Goal: Find specific page/section: Find specific page/section

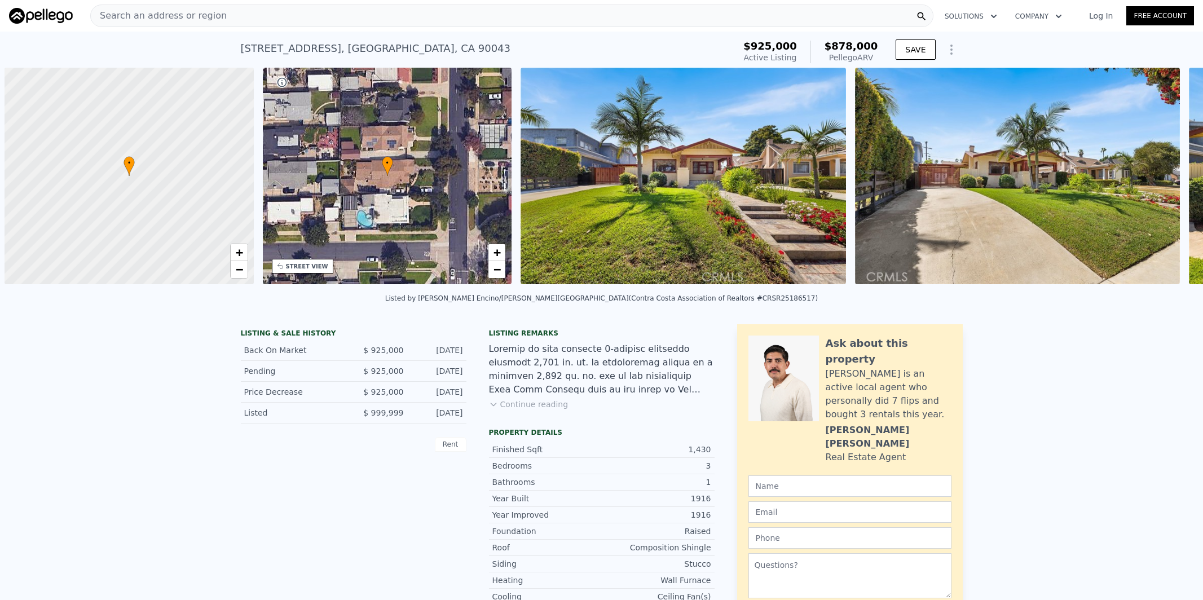
click at [145, 10] on span "Search an address or region" at bounding box center [159, 16] width 136 height 14
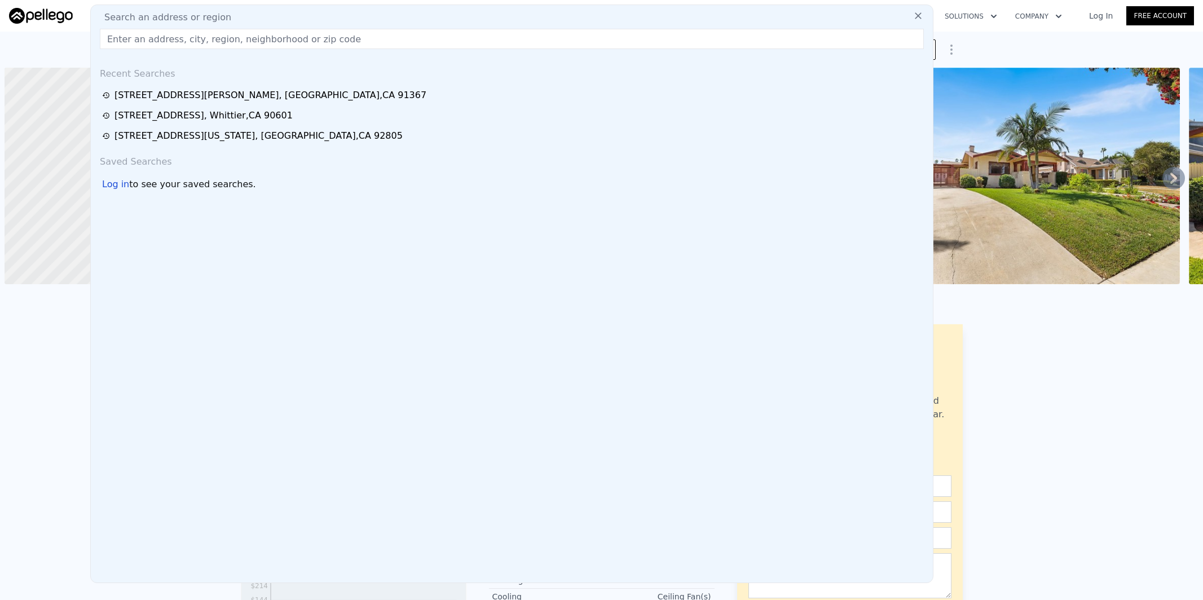
scroll to position [0, 5]
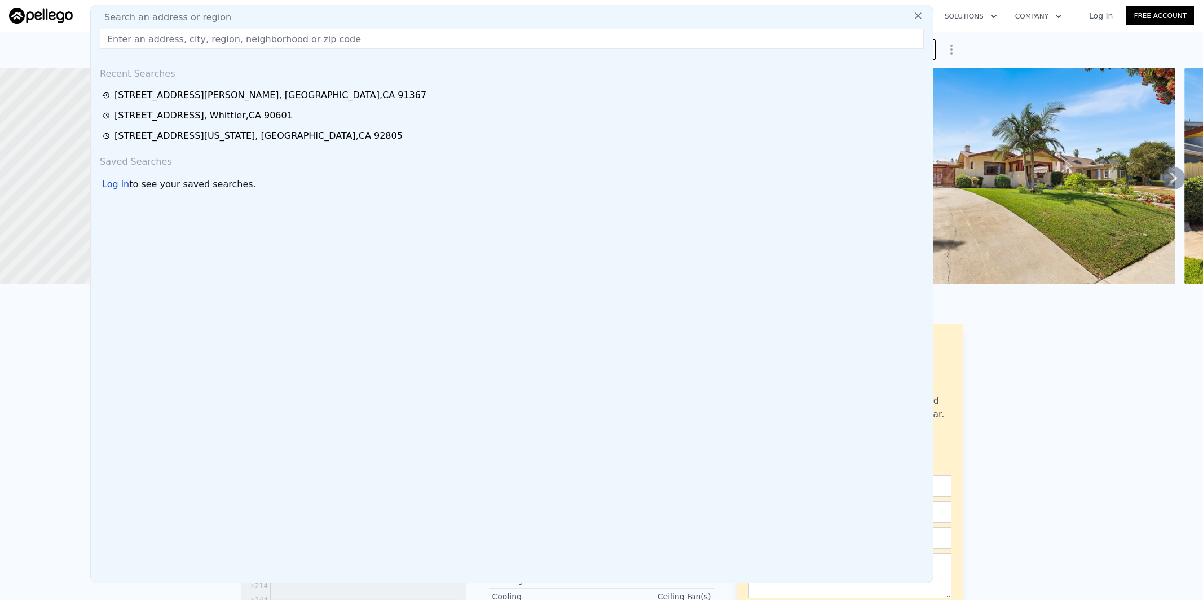
type input "2077 Sebring Ct, Simi Valley CA 93065"
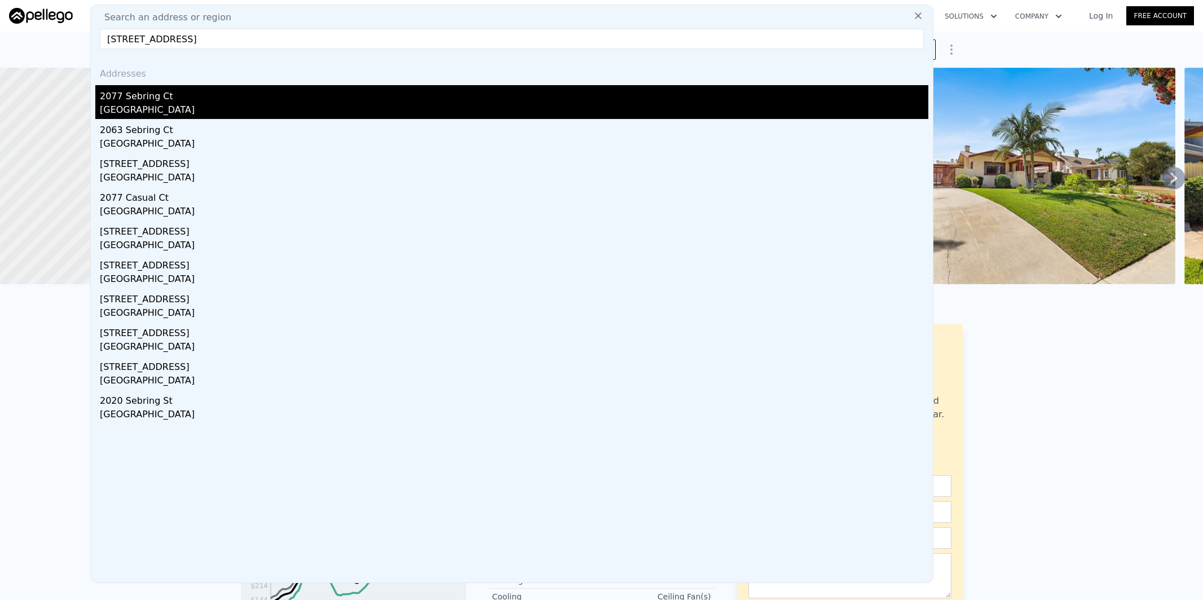
click at [162, 107] on div "Simi Valley, CA 93065" at bounding box center [514, 111] width 829 height 16
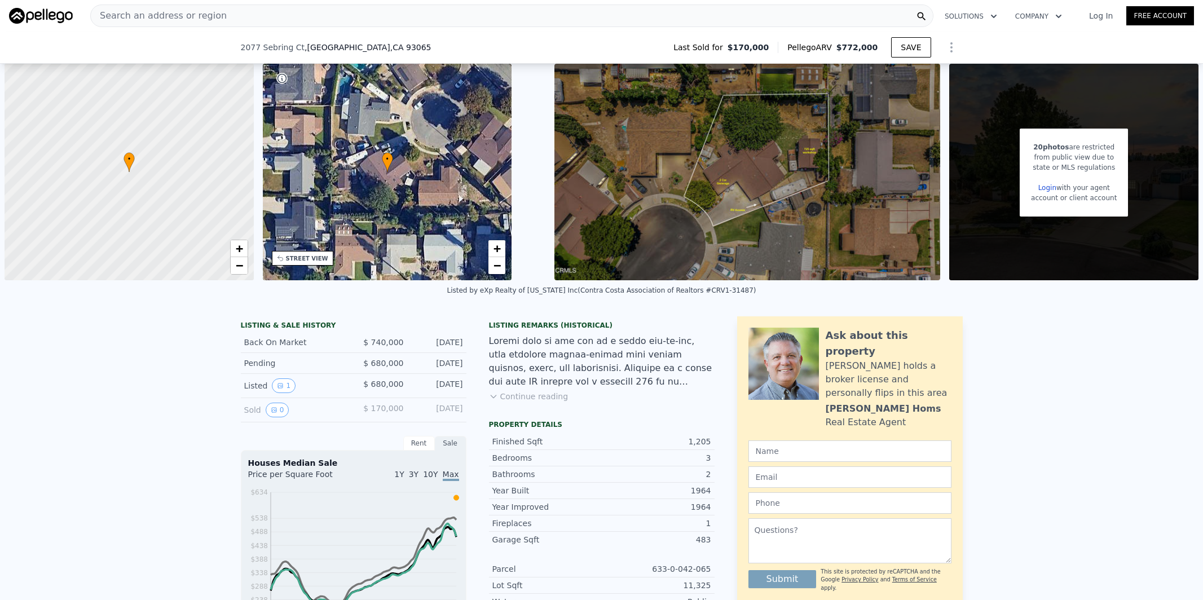
scroll to position [1131, 0]
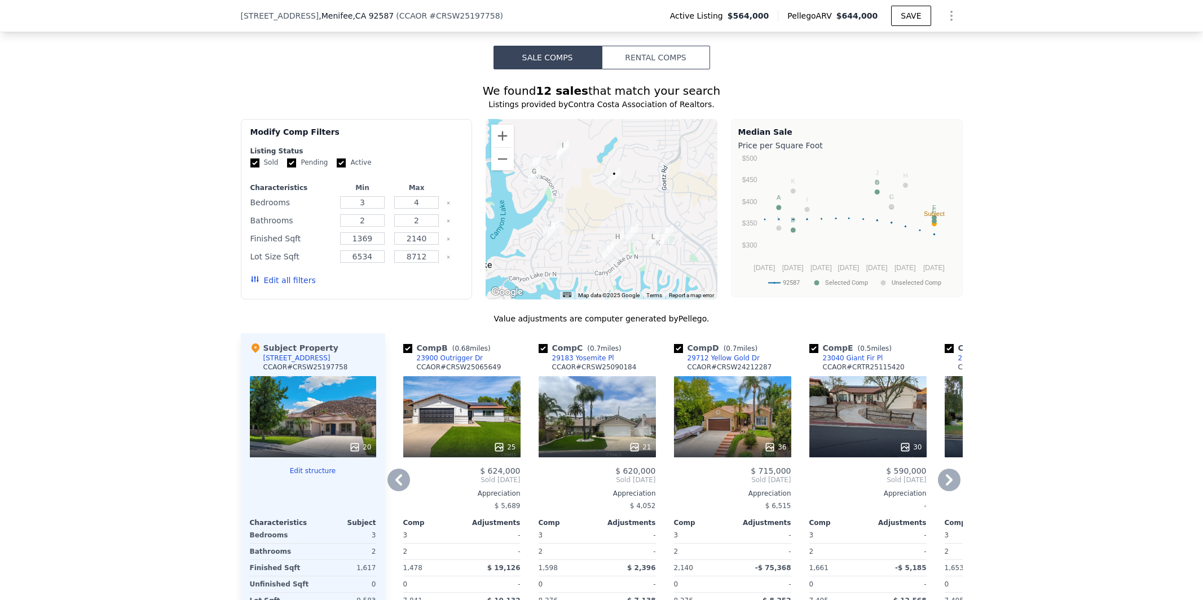
scroll to position [940, 0]
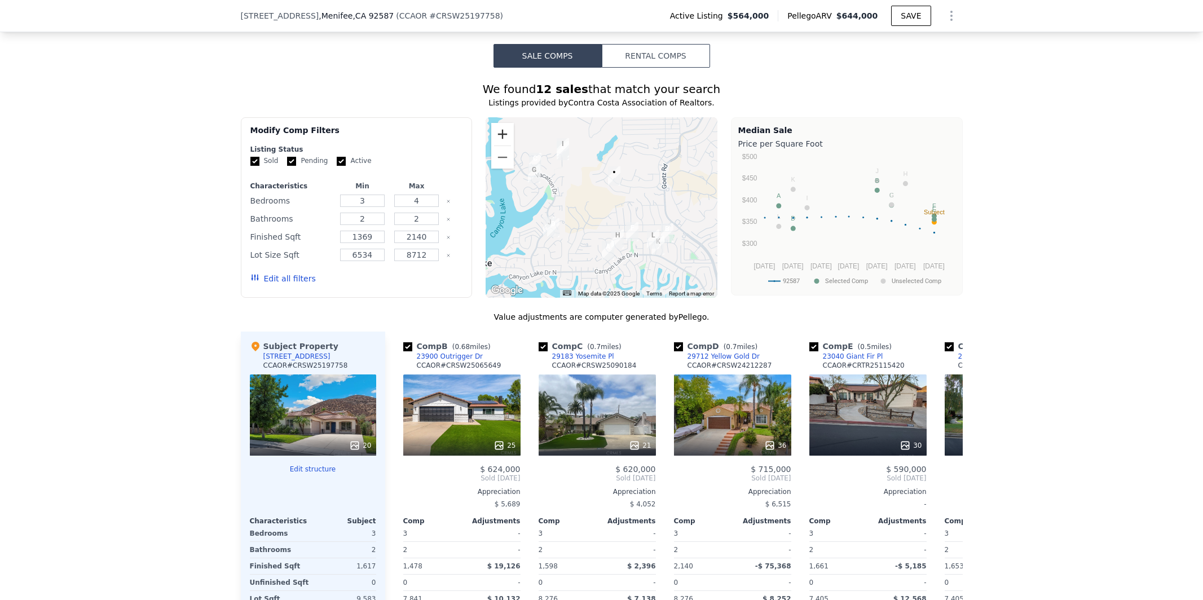
click at [504, 135] on button "Zoom in" at bounding box center [502, 134] width 23 height 23
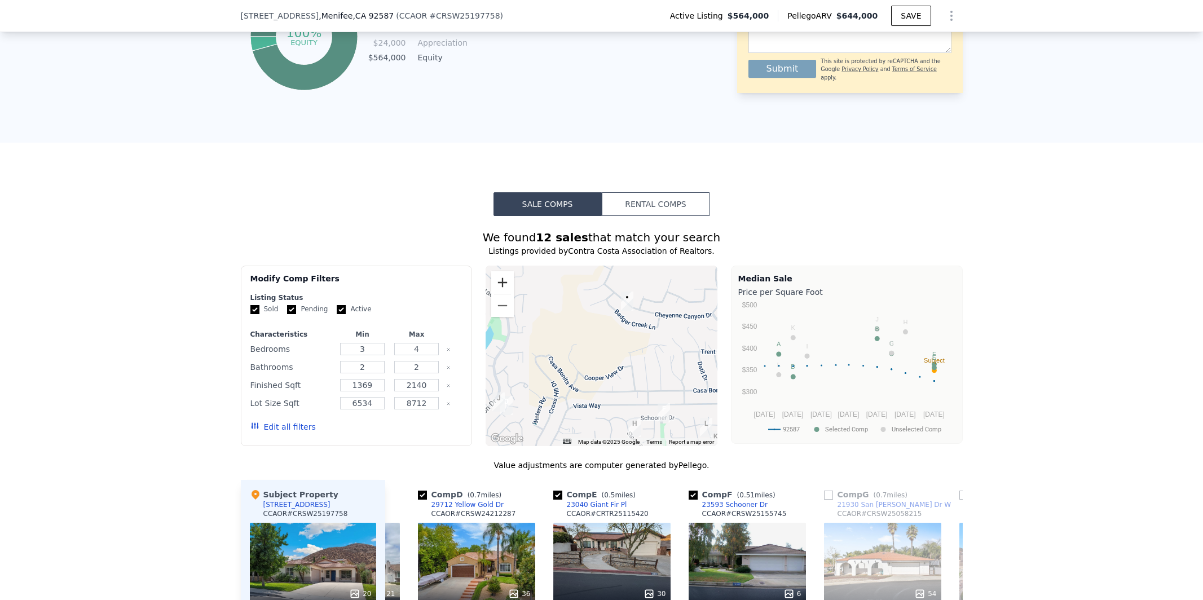
scroll to position [787, 0]
